Goal: Transaction & Acquisition: Book appointment/travel/reservation

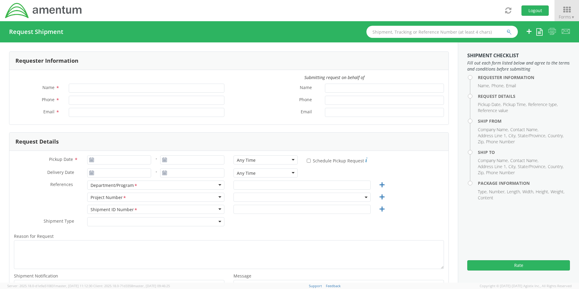
type input "[PERSON_NAME]"
type input "8172241568"
type input "[EMAIL_ADDRESS][PERSON_NAME][DOMAIN_NAME]"
select select "OCCP.600391.00000"
click at [568, 8] on icon at bounding box center [566, 9] width 28 height 8
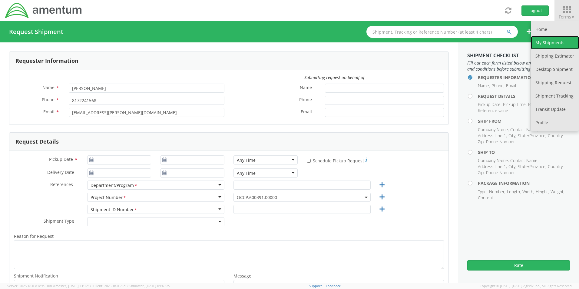
click at [549, 44] on link "My Shipments" at bounding box center [555, 42] width 48 height 13
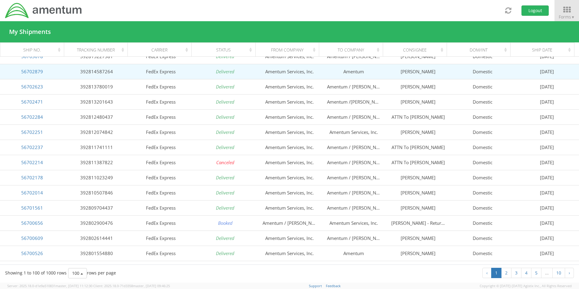
scroll to position [1306, 0]
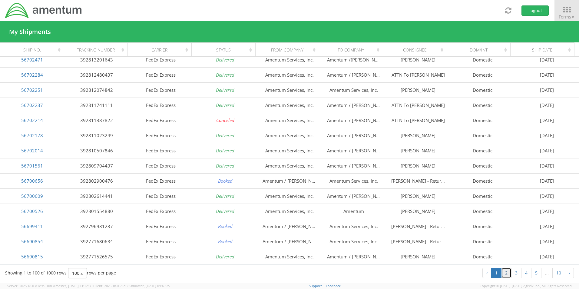
click at [505, 274] on link "2" at bounding box center [506, 273] width 10 height 10
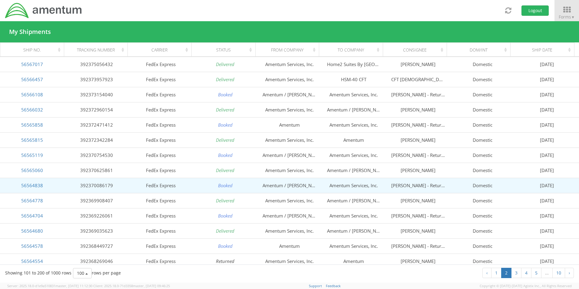
scroll to position [1211, 0]
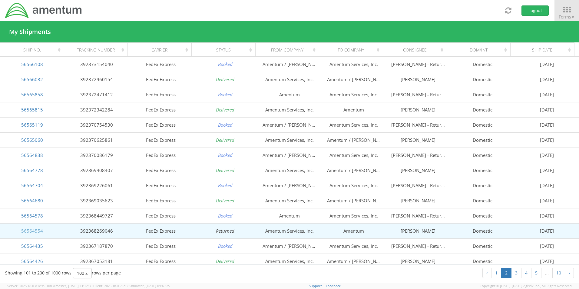
click at [33, 232] on link "56564554" at bounding box center [32, 231] width 22 height 6
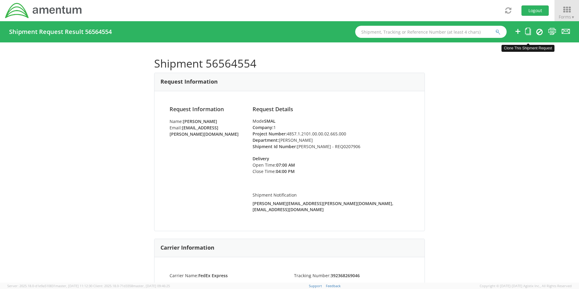
click at [527, 32] on icon at bounding box center [528, 32] width 6 height 8
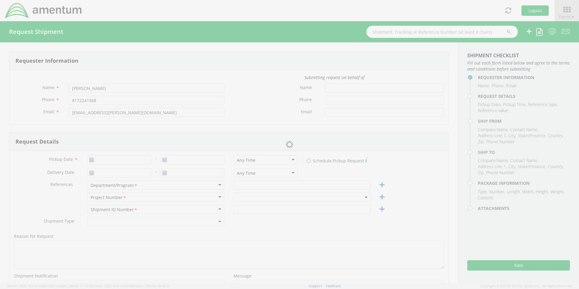
type input "[DATE]"
type input "[PERSON_NAME]"
type input "[PERSON_NAME] - REQ0207906"
select select
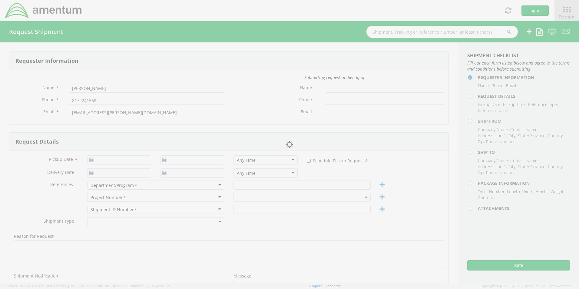
type input "Amentum Services, Inc."
type input "[STREET_ADDRESS]"
type input "[GEOGRAPHIC_DATA]"
type input "76177"
type input "[PERSON_NAME]"
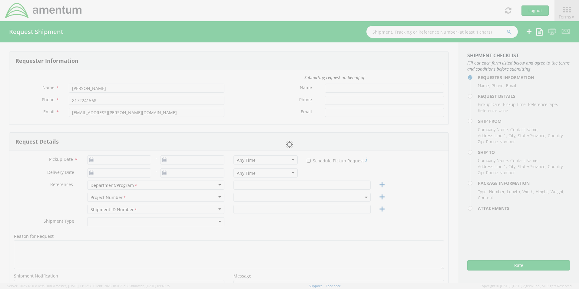
type input "[PHONE_NUMBER]"
type input "[EMAIL_ADDRESS][PERSON_NAME][DOMAIN_NAME]"
checkbox input "true"
select select
type input "Amentum"
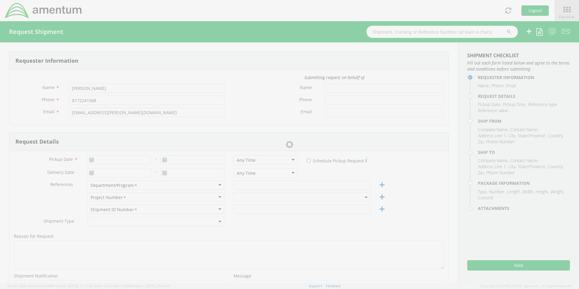
type input "[STREET_ADDRESS]"
type input "[GEOGRAPHIC_DATA]"
type input "46241"
type input "[PERSON_NAME]"
type input "[PHONE_NUMBER]"
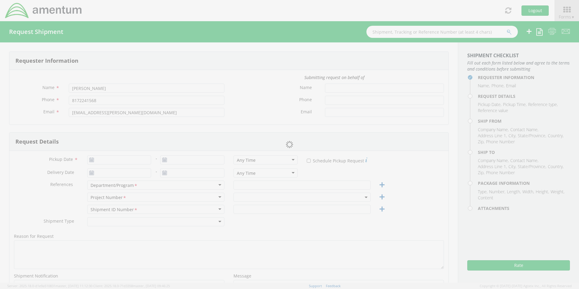
type input "[PERSON_NAME][EMAIL_ADDRESS][PERSON_NAME][DOMAIN_NAME]"
checkbox input "true"
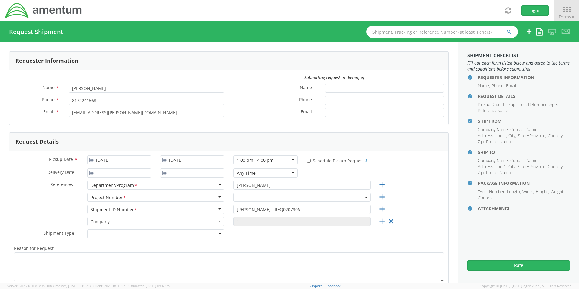
select select "4857.1.2101.00.00.02.665.000"
click at [123, 161] on input "[DATE]" at bounding box center [119, 159] width 64 height 9
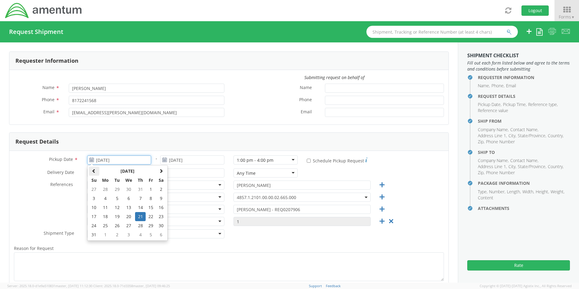
click at [92, 172] on span at bounding box center [94, 171] width 4 height 4
click at [163, 170] on th at bounding box center [161, 170] width 10 height 9
click at [161, 172] on span at bounding box center [161, 171] width 4 height 4
click at [127, 200] on td "10" at bounding box center [128, 198] width 13 height 9
type input "[DATE]"
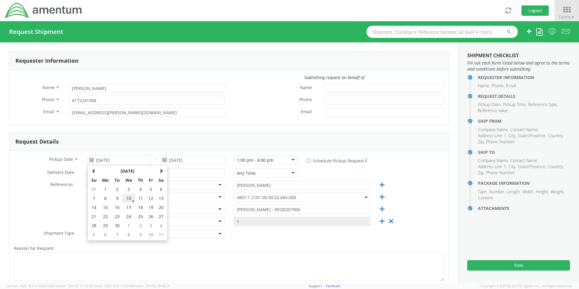
type input "[DATE]"
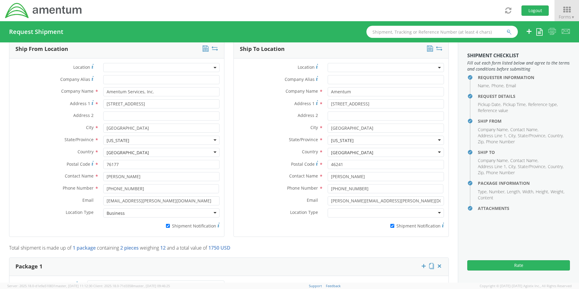
scroll to position [303, 0]
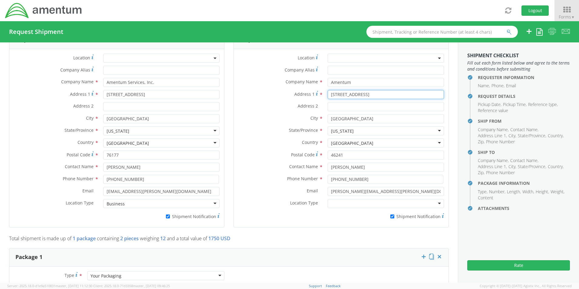
drag, startPoint x: 386, startPoint y: 90, endPoint x: 304, endPoint y: 85, distance: 82.2
click at [305, 85] on div "Location * Company Alias * Company Name * Amentum Address 1 * [GEOGRAPHIC_DATA]…" at bounding box center [341, 138] width 215 height 169
paste input "638 Cargo Dr,"
type input "[STREET_ADDRESS]"
drag, startPoint x: 346, startPoint y: 153, endPoint x: 312, endPoint y: 154, distance: 33.9
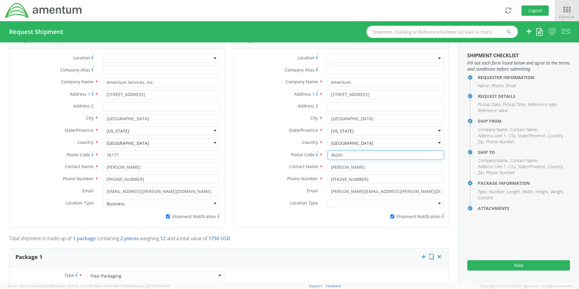
click at [313, 154] on div "Postal Code * 46241" at bounding box center [341, 154] width 215 height 9
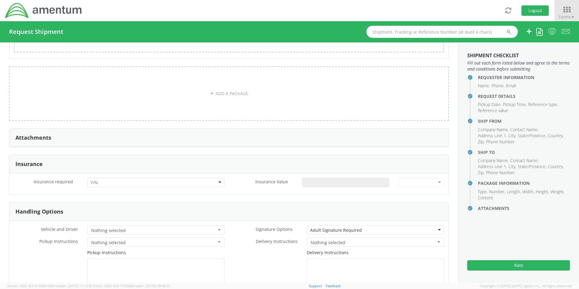
scroll to position [696, 0]
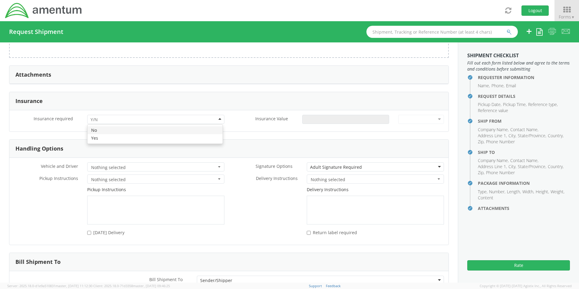
click at [97, 117] on input "select-one" at bounding box center [95, 120] width 8 height 6
drag, startPoint x: 101, startPoint y: 136, endPoint x: 142, endPoint y: 137, distance: 40.9
click at [324, 115] on input "Insurance Value *" at bounding box center [345, 119] width 87 height 9
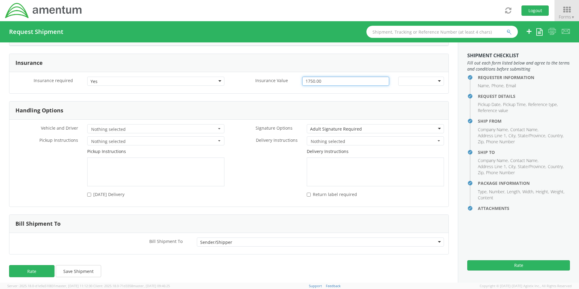
scroll to position [735, 0]
type input "1750.00"
click at [40, 267] on button "Rate" at bounding box center [31, 271] width 45 height 12
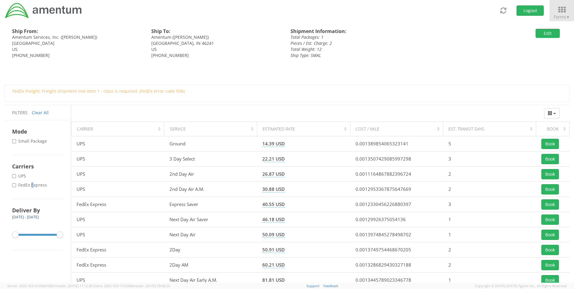
click at [32, 185] on label "* FedEx Express" at bounding box center [30, 185] width 36 height 6
drag, startPoint x: 32, startPoint y: 185, endPoint x: 15, endPoint y: 186, distance: 16.7
click at [15, 186] on input "* FedEx Express" at bounding box center [14, 185] width 4 height 4
checkbox input "true"
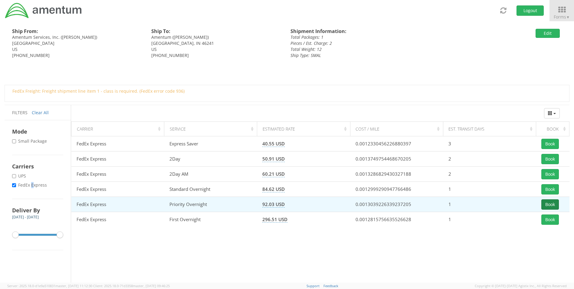
click at [549, 202] on button "Book" at bounding box center [551, 204] width 18 height 10
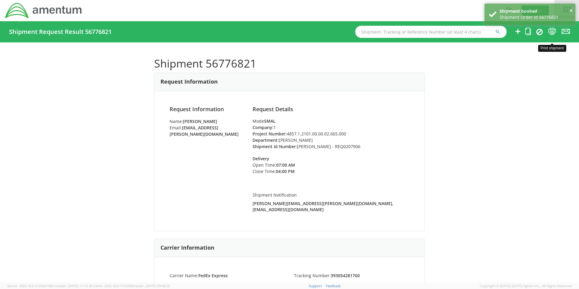
click at [551, 31] on icon at bounding box center [552, 32] width 8 height 8
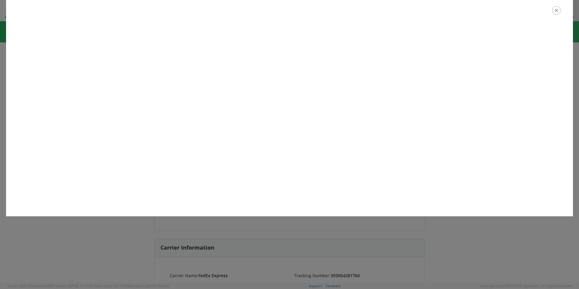
click at [555, 12] on icon "button" at bounding box center [556, 10] width 9 height 9
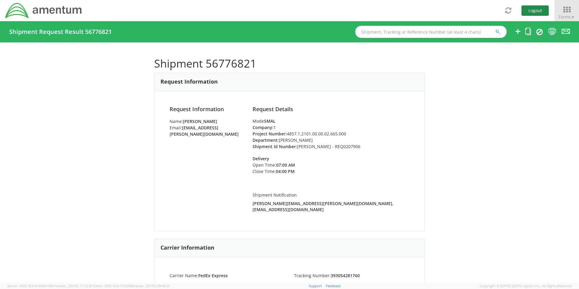
click at [532, 12] on button "Logout" at bounding box center [534, 10] width 27 height 10
